Goal: Task Accomplishment & Management: Manage account settings

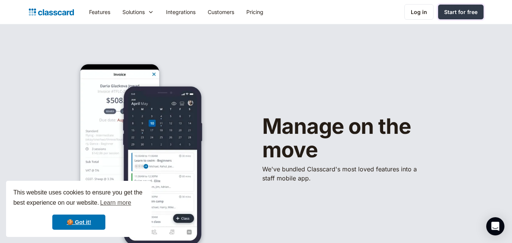
click at [446, 6] on link "Start for free" at bounding box center [461, 12] width 46 height 15
click at [416, 6] on link "Log in" at bounding box center [419, 12] width 29 height 16
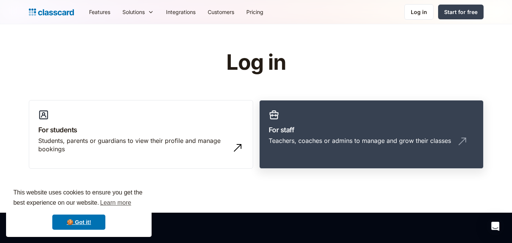
click at [288, 123] on link "For staff Teachers, coaches or admins to manage and grow their classes" at bounding box center [371, 134] width 225 height 69
